Goal: Transaction & Acquisition: Obtain resource

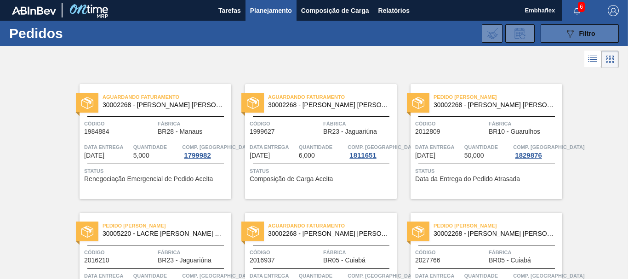
click at [574, 28] on icon "089F7B8B-B2A5-4AFE-B5C0-19BA573D28AC" at bounding box center [570, 33] width 11 height 11
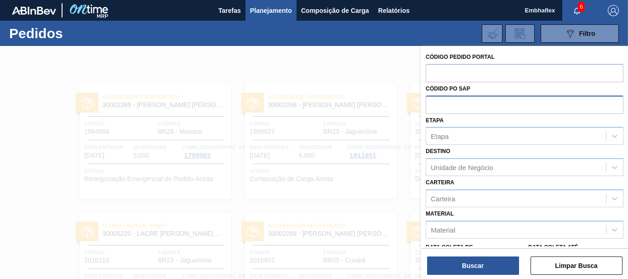
click at [455, 101] on input "text" at bounding box center [525, 104] width 198 height 17
click at [494, 104] on input "text" at bounding box center [525, 104] width 198 height 17
paste input "5800385085"
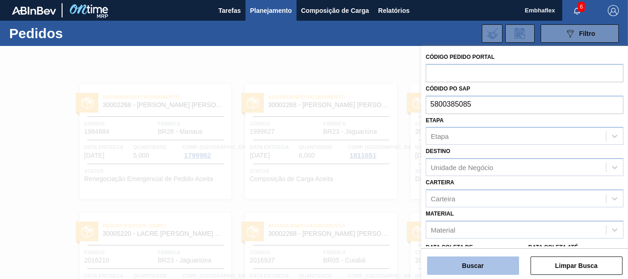
type input "5800385085"
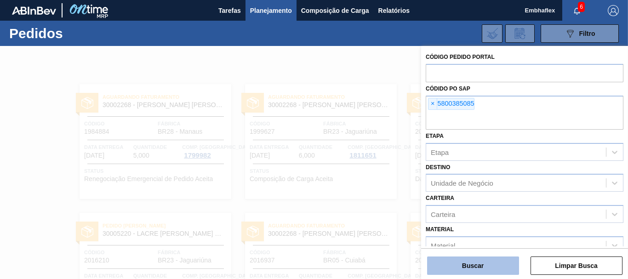
click at [484, 269] on button "Buscar" at bounding box center [473, 266] width 92 height 18
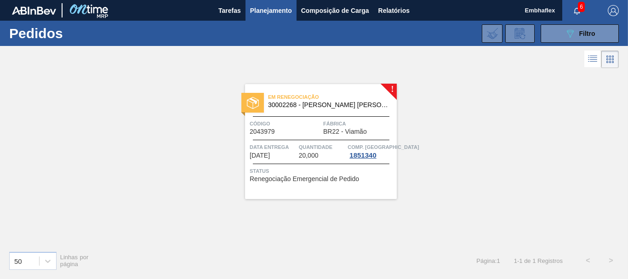
click at [380, 181] on div "Status Renegociação Emergencial de Pedido" at bounding box center [322, 174] width 145 height 15
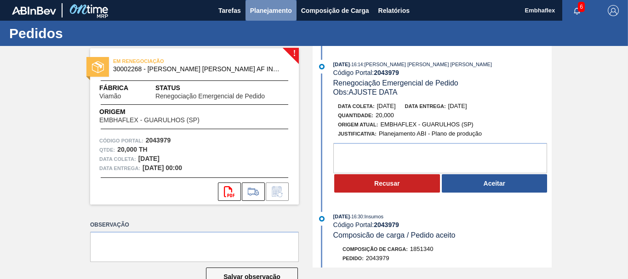
click at [266, 18] on button "Planejamento" at bounding box center [271, 10] width 51 height 21
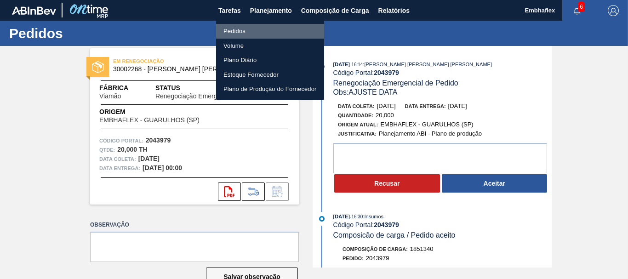
click at [259, 29] on li "Pedidos" at bounding box center [270, 31] width 108 height 15
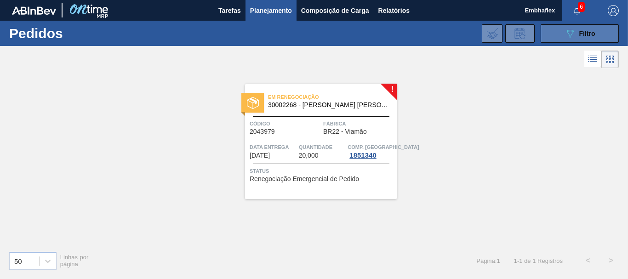
click at [565, 34] on icon "089F7B8B-B2A5-4AFE-B5C0-19BA573D28AC" at bounding box center [570, 33] width 11 height 11
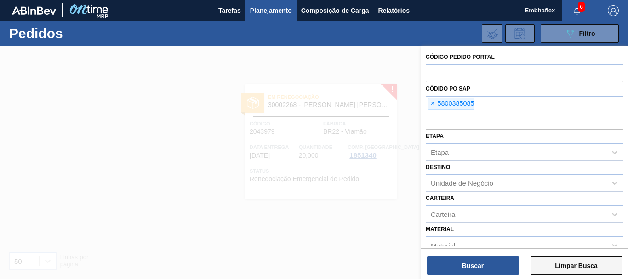
click at [558, 266] on button "Limpar Busca" at bounding box center [577, 266] width 92 height 18
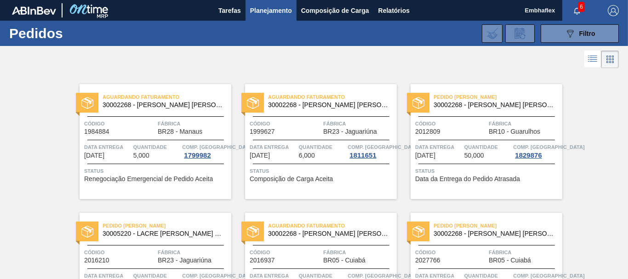
click at [397, 6] on span "Relatórios" at bounding box center [394, 10] width 31 height 11
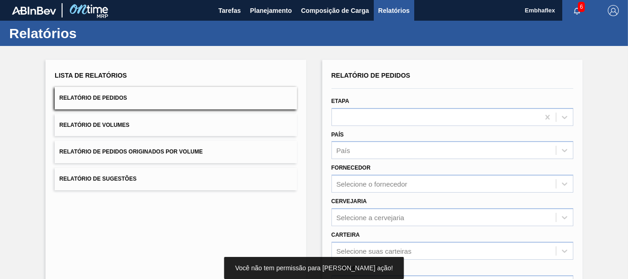
click at [186, 103] on button "Relatório de Pedidos" at bounding box center [176, 98] width 242 height 23
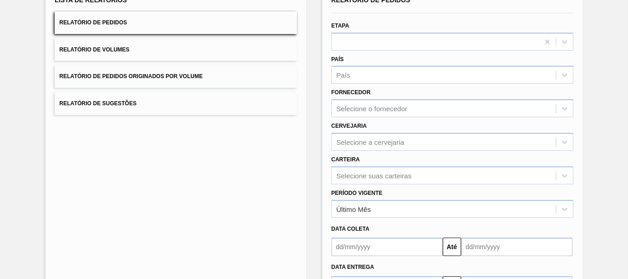
scroll to position [84, 0]
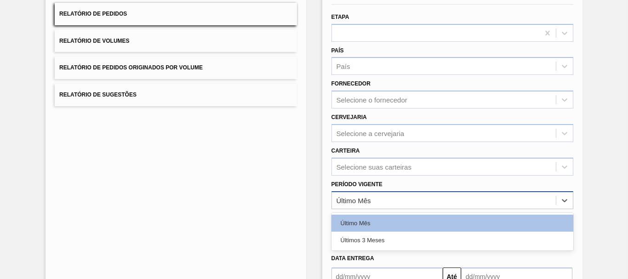
click at [453, 206] on div "Último Mês" at bounding box center [444, 200] width 224 height 13
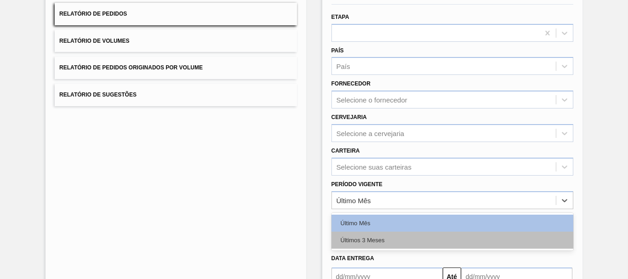
click at [398, 247] on div "Últimos 3 Meses" at bounding box center [453, 240] width 242 height 17
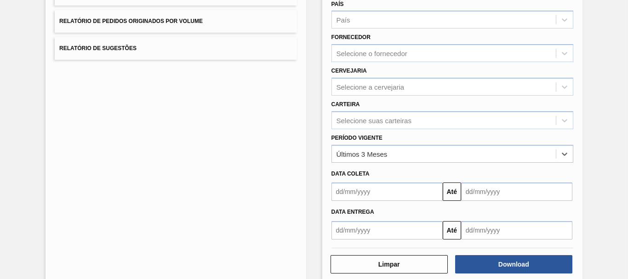
scroll to position [147, 0]
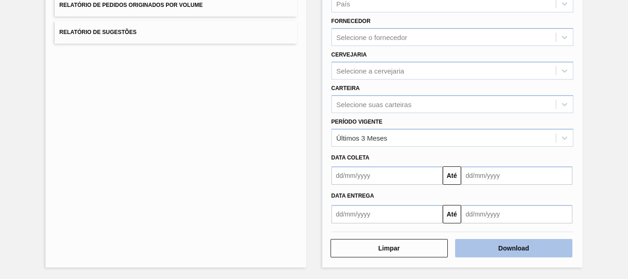
click at [486, 255] on button "Download" at bounding box center [513, 248] width 117 height 18
